Goal: Task Accomplishment & Management: Use online tool/utility

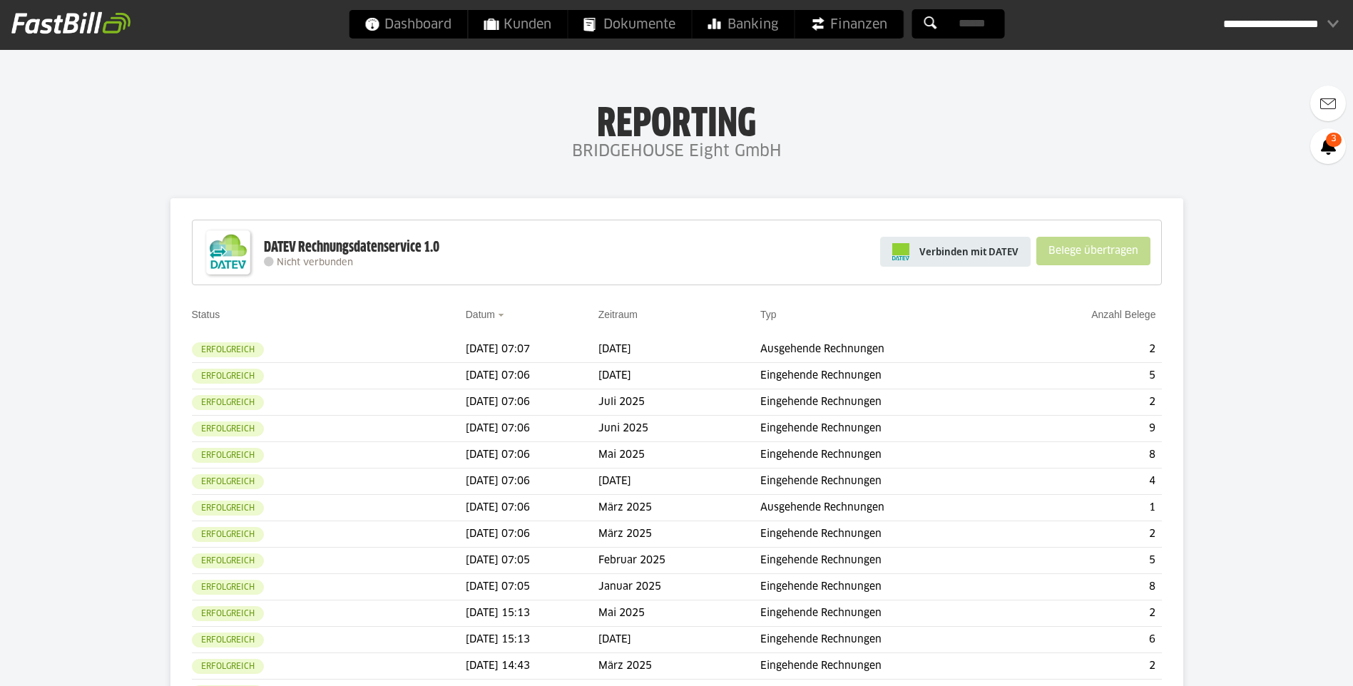
click at [983, 263] on link "Verbinden mit DATEV" at bounding box center [955, 252] width 150 height 30
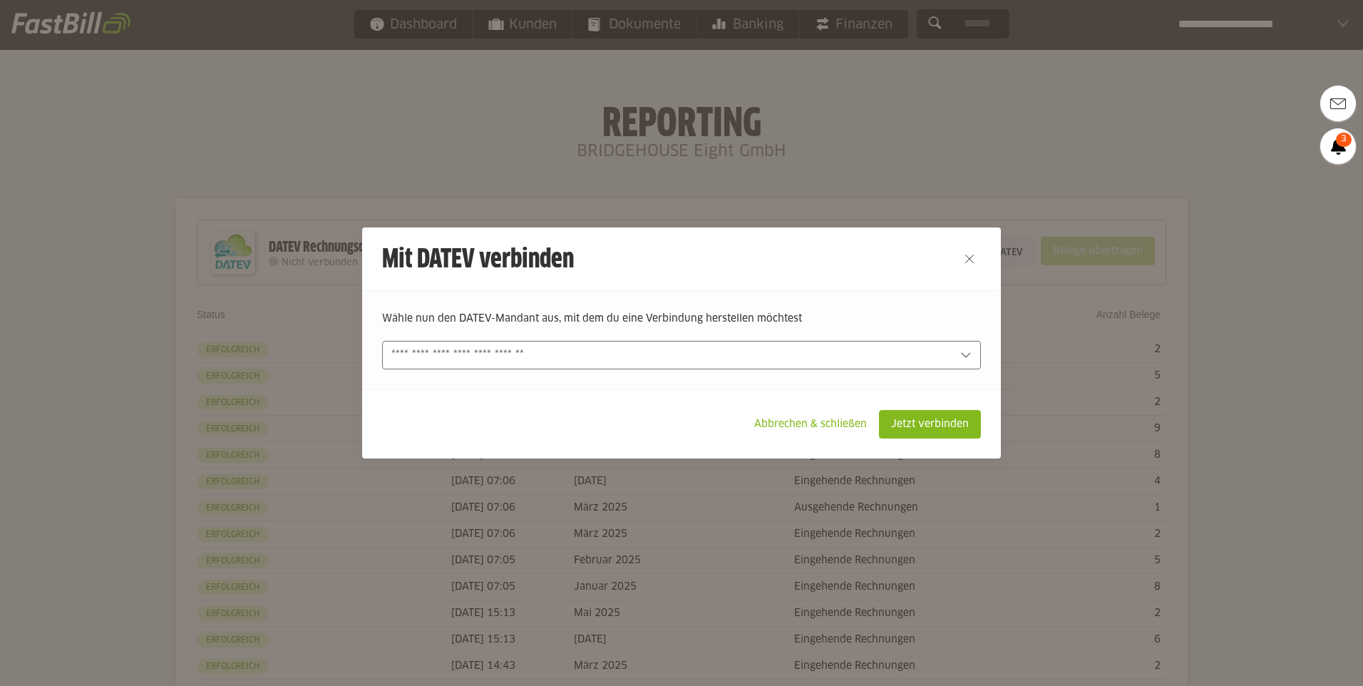
click at [0, 0] on input "text" at bounding box center [0, 0] width 0 height 0
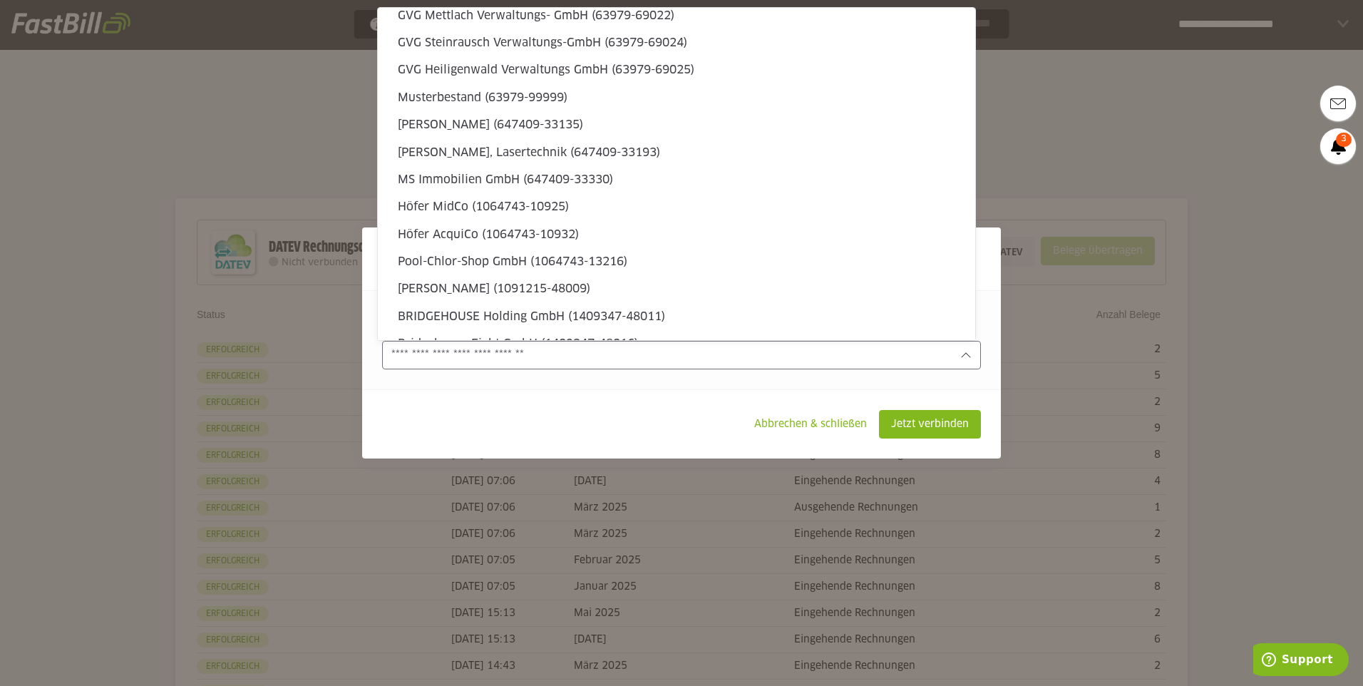
scroll to position [4332, 0]
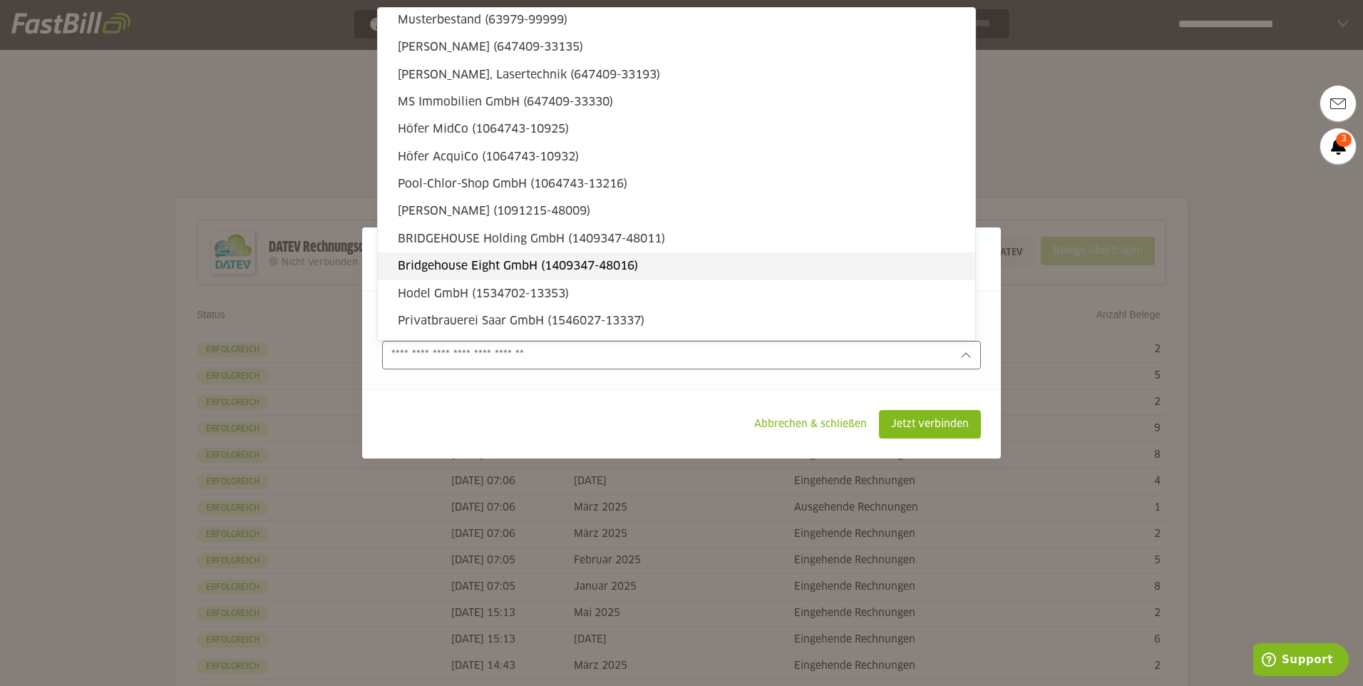
click at [727, 266] on slot "Bridgehouse Eight GmbH (1409347-48016)" at bounding box center [681, 266] width 566 height 16
type input "**********"
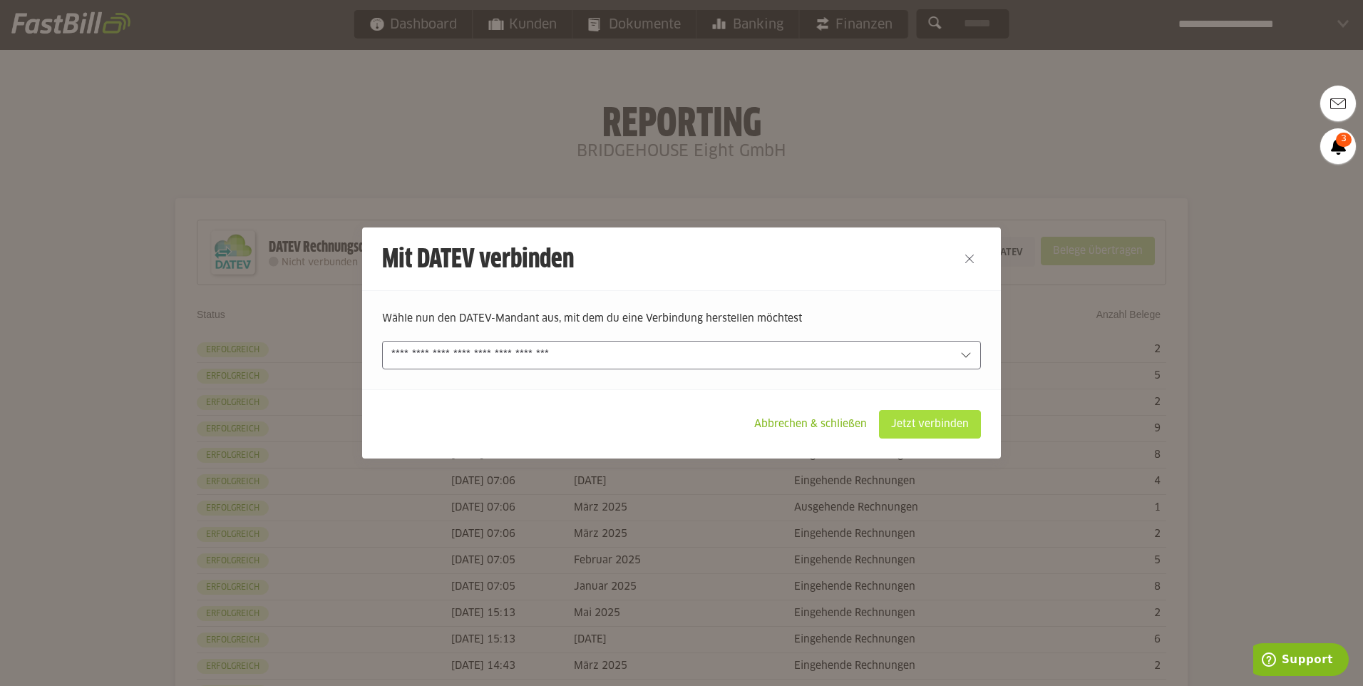
click at [911, 426] on slot "Jetzt verbinden" at bounding box center [930, 424] width 101 height 27
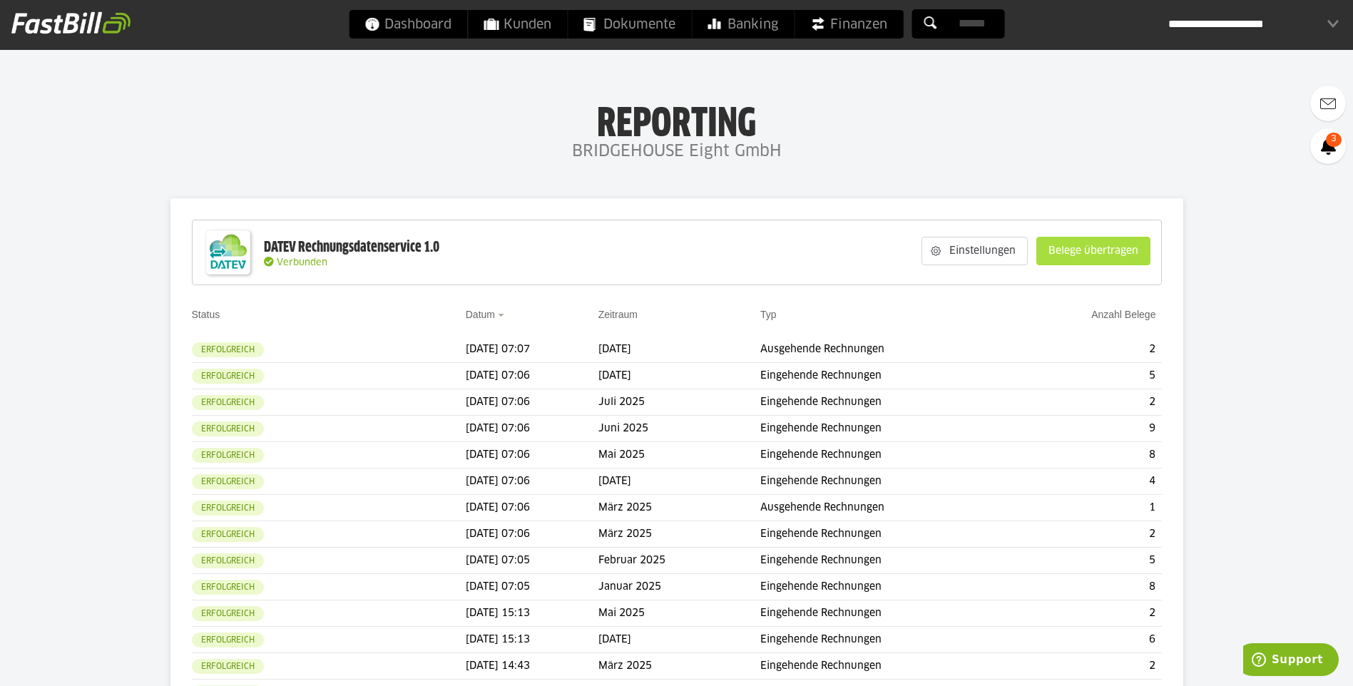
click at [1090, 265] on button "Belege übertragen" at bounding box center [1093, 251] width 114 height 29
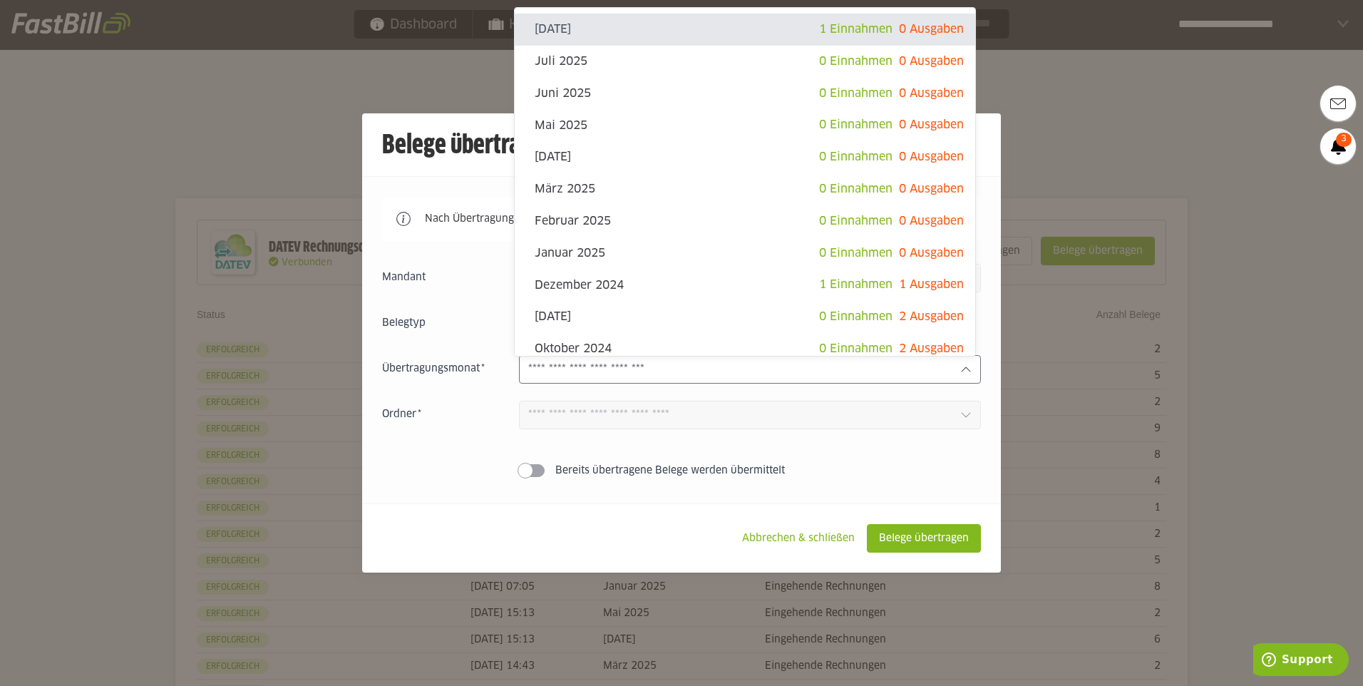
click at [711, 362] on div at bounding box center [750, 369] width 462 height 29
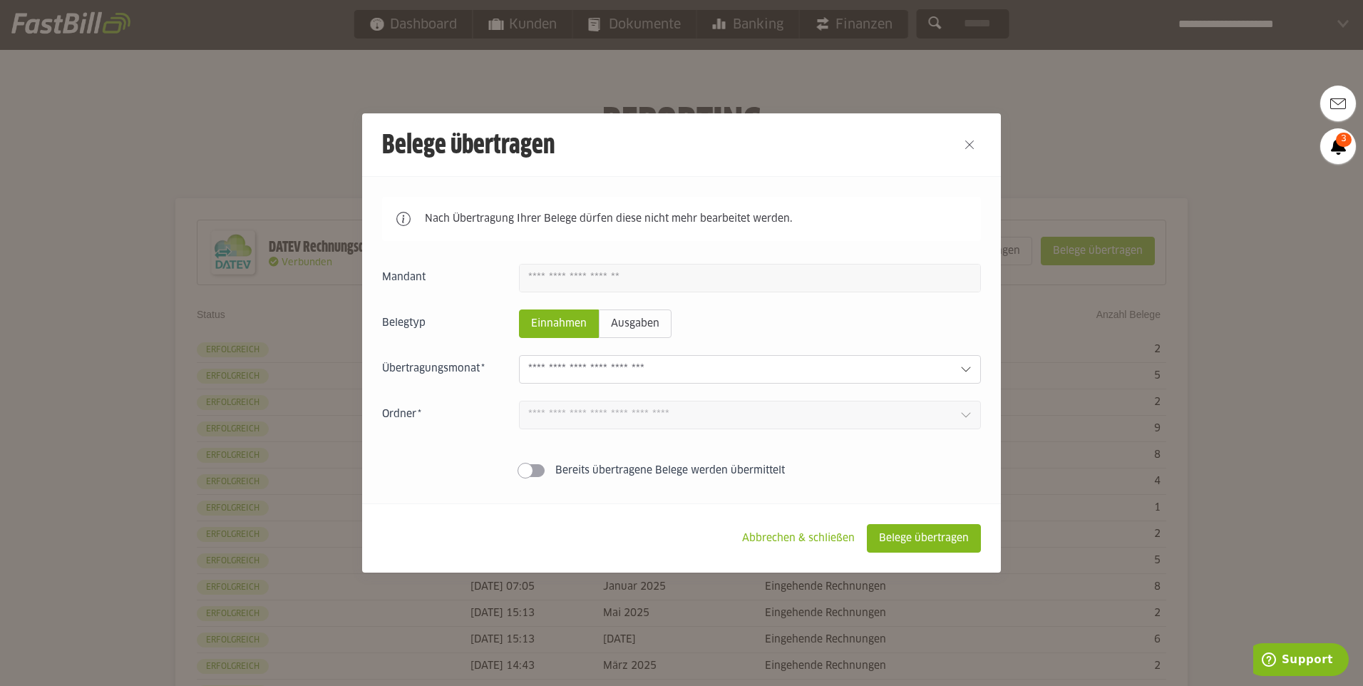
click at [1066, 126] on div at bounding box center [681, 343] width 1363 height 686
